Goal: Transaction & Acquisition: Purchase product/service

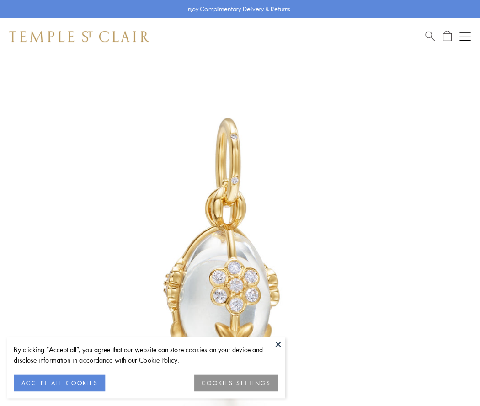
scroll to position [28, 0]
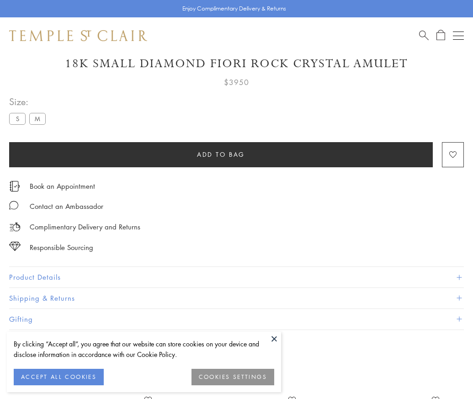
click at [221, 154] on span "Add to bag" at bounding box center [221, 154] width 48 height 10
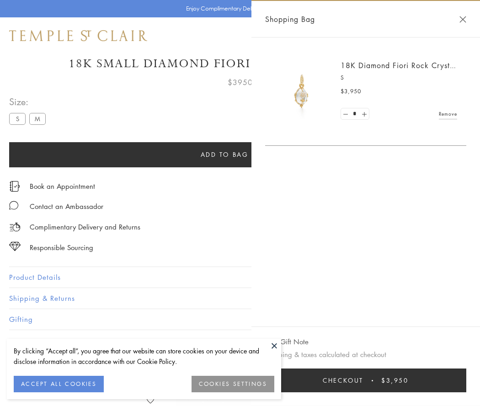
click at [368, 380] on button "Checkout $3,950" at bounding box center [365, 380] width 201 height 24
